Goal: Task Accomplishment & Management: Complete application form

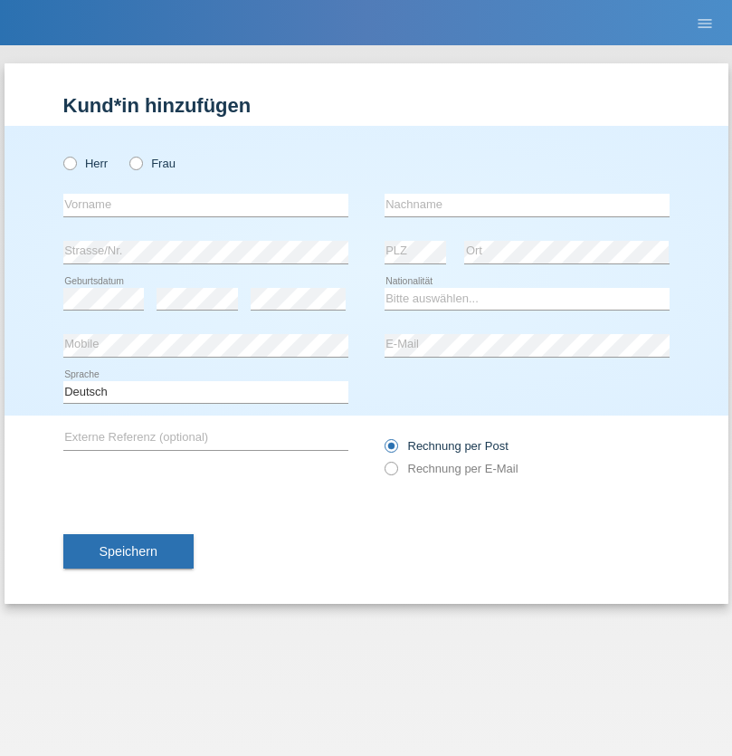
radio input "true"
click at [205, 205] on input "text" at bounding box center [205, 205] width 285 height 23
type input "Jonathan"
click at [527, 205] on input "text" at bounding box center [527, 205] width 285 height 23
type input "Bezzola"
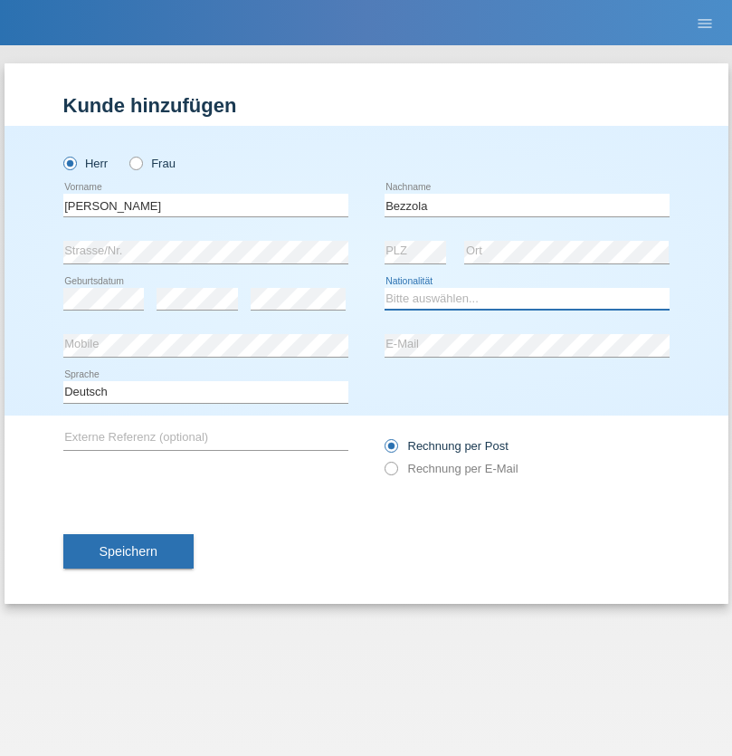
select select "CH"
radio input "true"
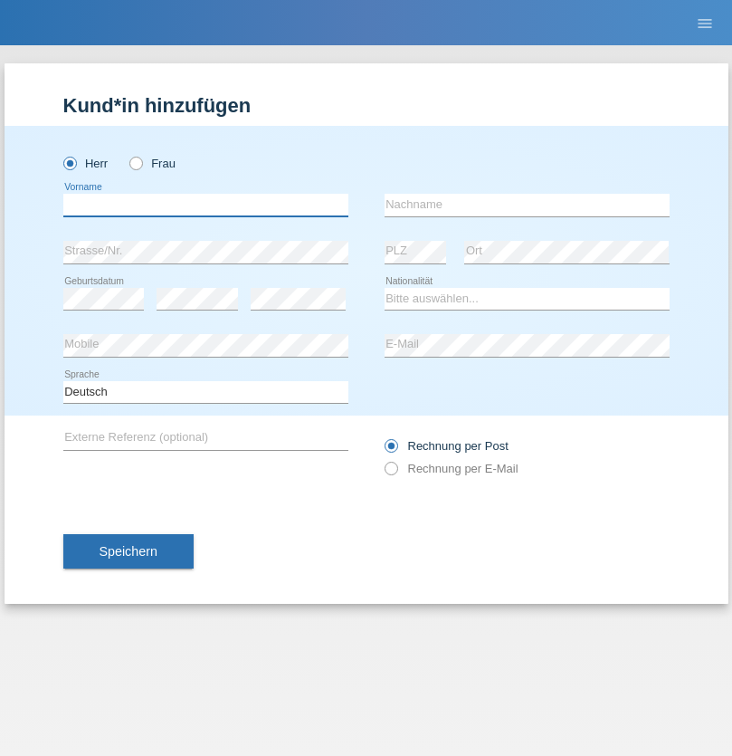
click at [205, 205] on input "text" at bounding box center [205, 205] width 285 height 23
type input "[PERSON_NAME]"
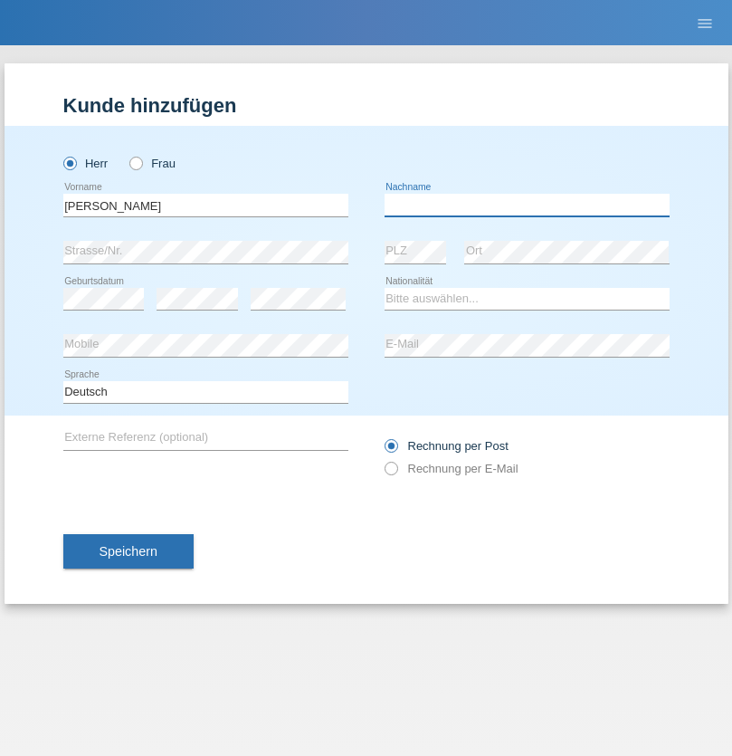
click at [527, 205] on input "text" at bounding box center [527, 205] width 285 height 23
type input "[PERSON_NAME] da [PERSON_NAME]"
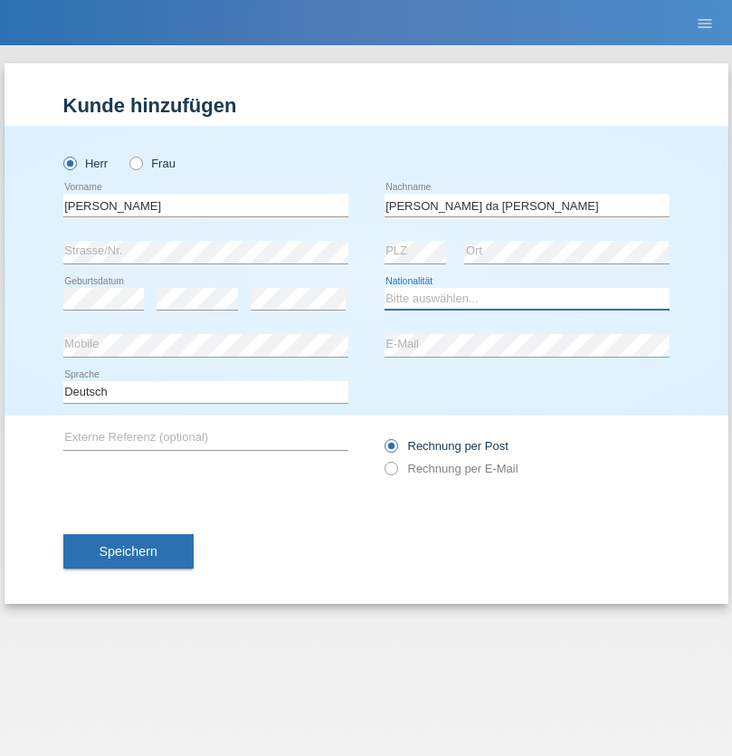
select select "PT"
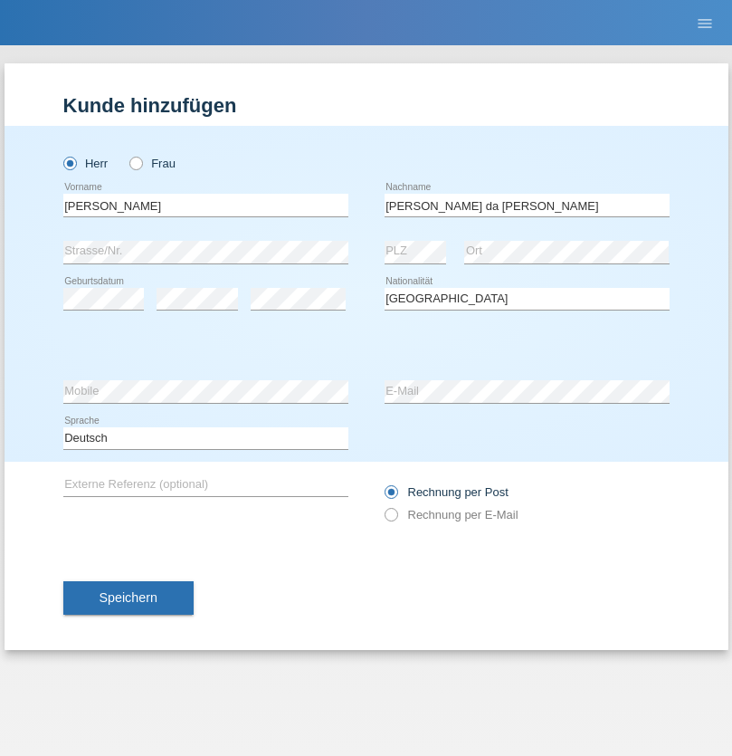
select select "C"
select select "07"
select select "04"
select select "1992"
